Goal: Navigation & Orientation: Go to known website

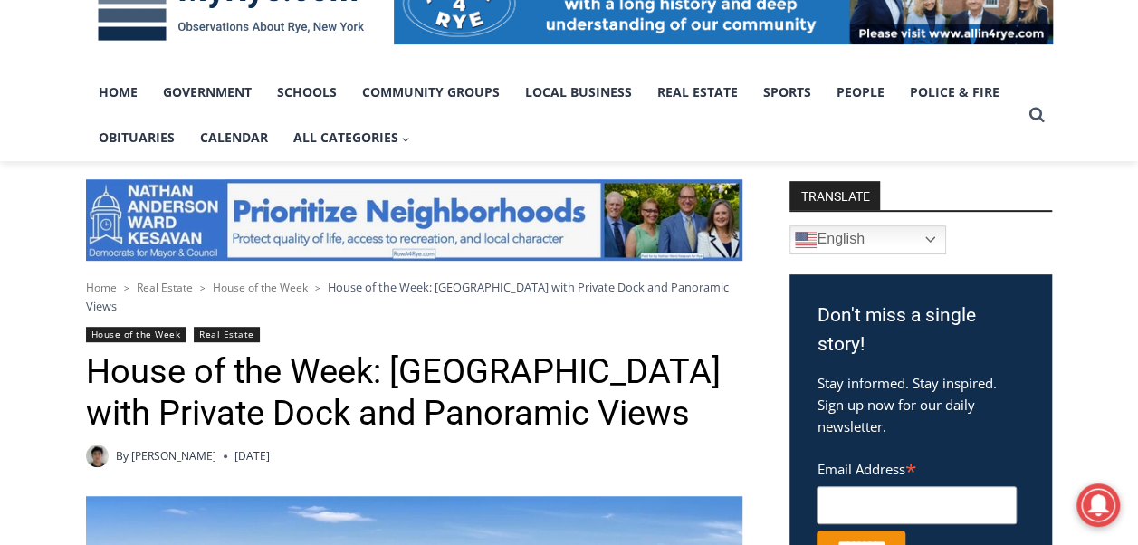
scroll to position [272, 0]
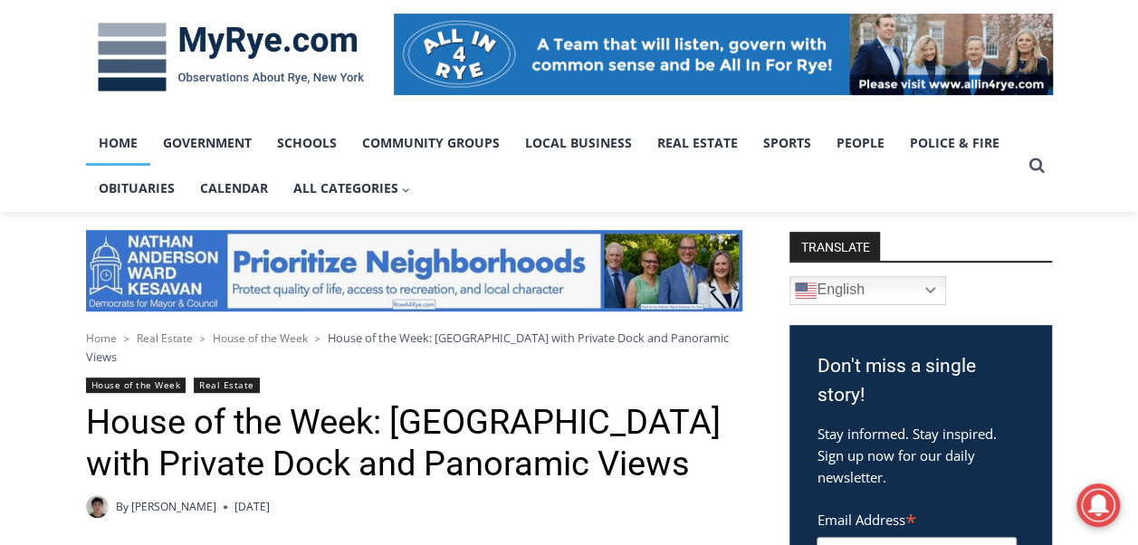
click at [110, 148] on link "Home" at bounding box center [118, 142] width 64 height 45
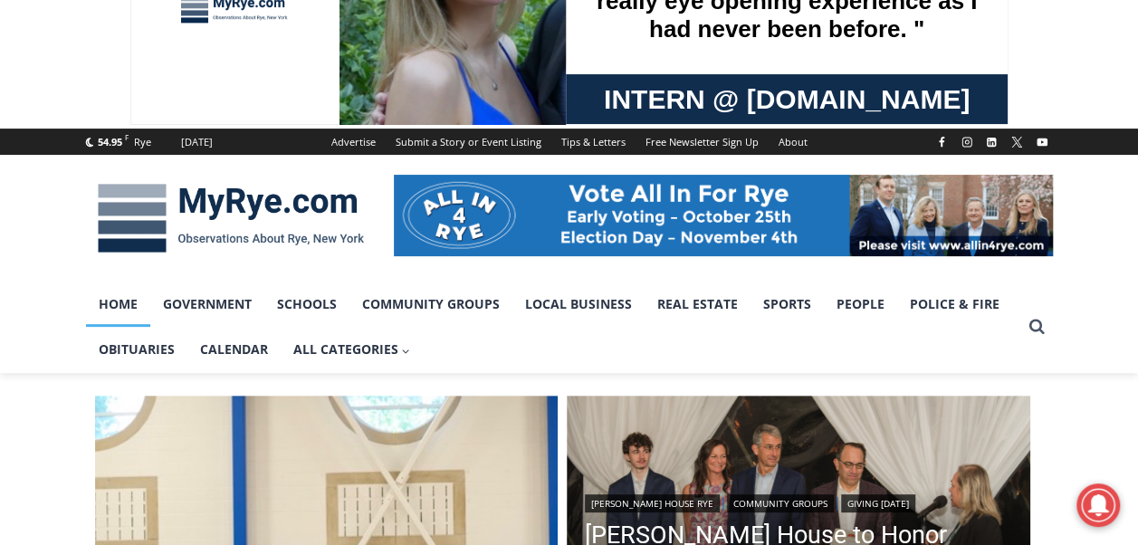
scroll to position [272, 0]
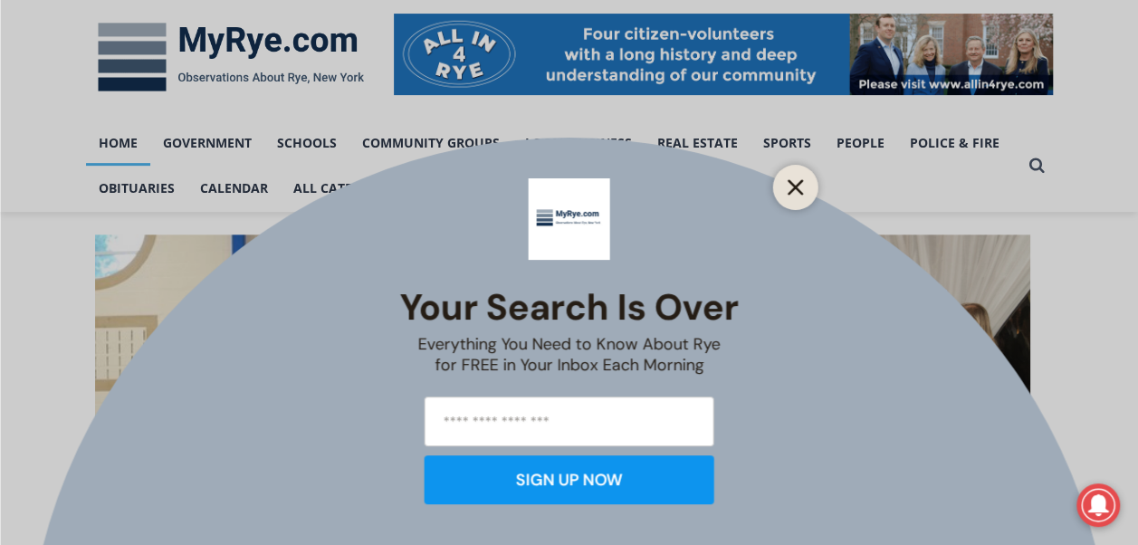
click at [793, 186] on line "Close" at bounding box center [794, 187] width 13 height 13
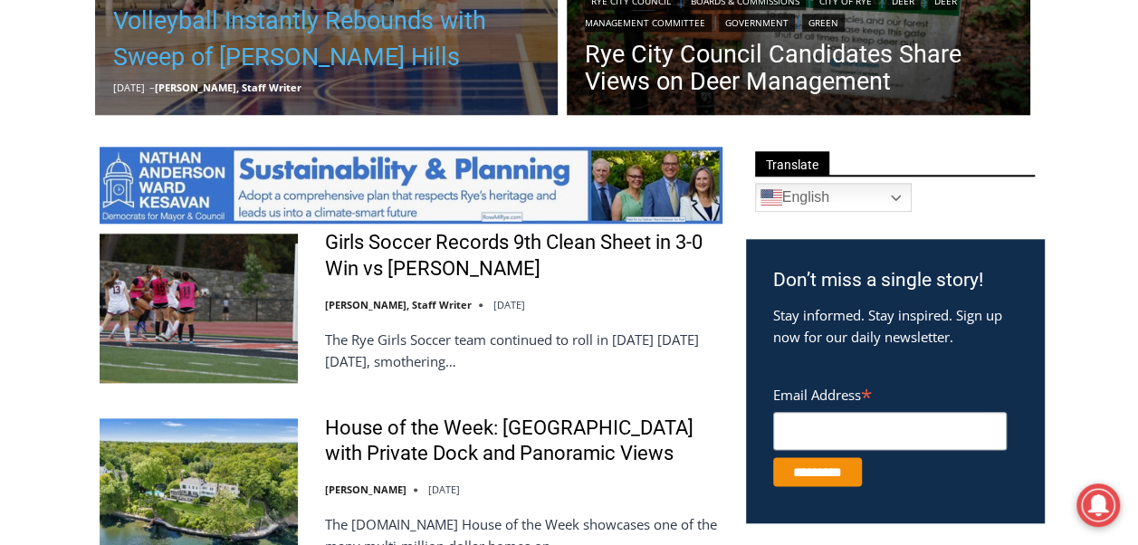
scroll to position [815, 0]
